Goal: Transaction & Acquisition: Book appointment/travel/reservation

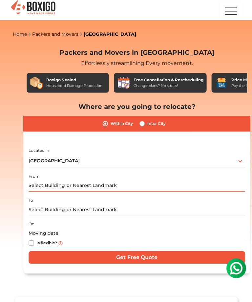
click at [72, 179] on input "text" at bounding box center [136, 184] width 216 height 11
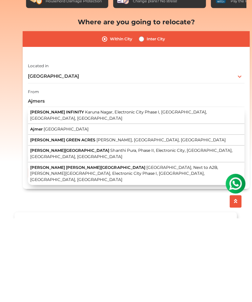
click at [97, 193] on span "Karuna Nagar, Electronic City Phase I, [GEOGRAPHIC_DATA], [GEOGRAPHIC_DATA], [G…" at bounding box center [119, 198] width 176 height 11
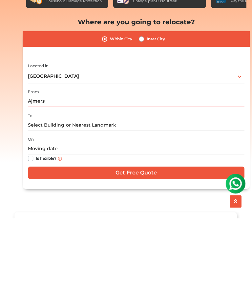
type input "[PERSON_NAME] INFINITY, [GEOGRAPHIC_DATA], Electronic City Phase I, [GEOGRAPHIC…"
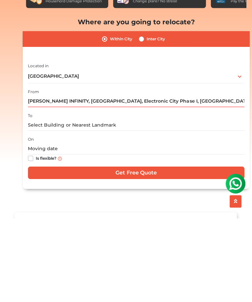
scroll to position [84, 0]
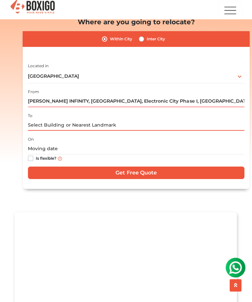
click at [72, 120] on input "text" at bounding box center [136, 125] width 216 height 11
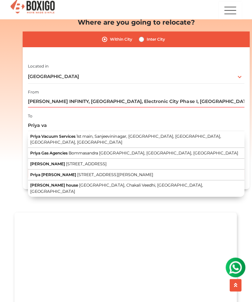
click at [136, 134] on span "1st main, Sanjeevininagar, [GEOGRAPHIC_DATA], [GEOGRAPHIC_DATA], [GEOGRAPHIC_DA…" at bounding box center [126, 139] width 190 height 11
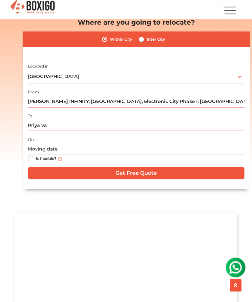
type input "Priya Vacuum Services, [GEOGRAPHIC_DATA], Sanjeevininagar, [GEOGRAPHIC_DATA], […"
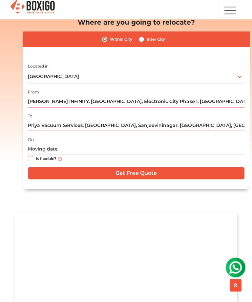
scroll to position [84, 0]
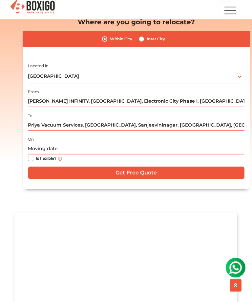
click at [41, 145] on input "text" at bounding box center [136, 148] width 216 height 11
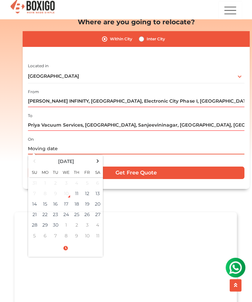
scroll to position [83, 0]
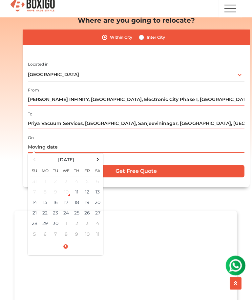
click at [75, 189] on td "11" at bounding box center [77, 194] width 10 height 10
type input "[DATE] 10:22 AM"
click at [8, 175] on div "Packers and Movers in [GEOGRAPHIC_DATA] Effortlessly streamlining Every movemen…" at bounding box center [126, 85] width 236 height 250
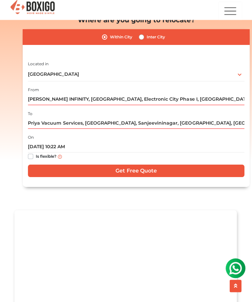
click at [152, 171] on input "Get Free Quote" at bounding box center [136, 170] width 216 height 12
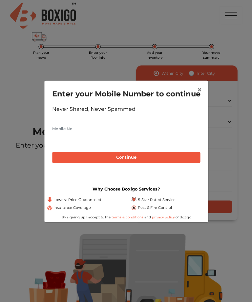
click at [197, 85] on span "×" at bounding box center [198, 89] width 5 height 9
